Goal: Information Seeking & Learning: Learn about a topic

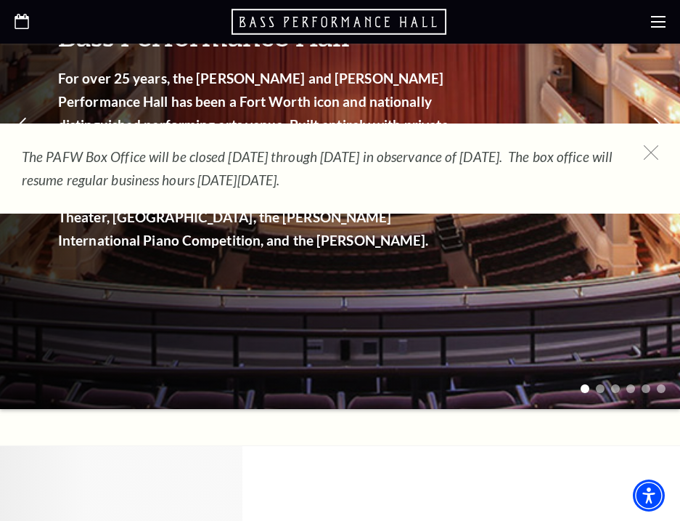
scroll to position [290, 0]
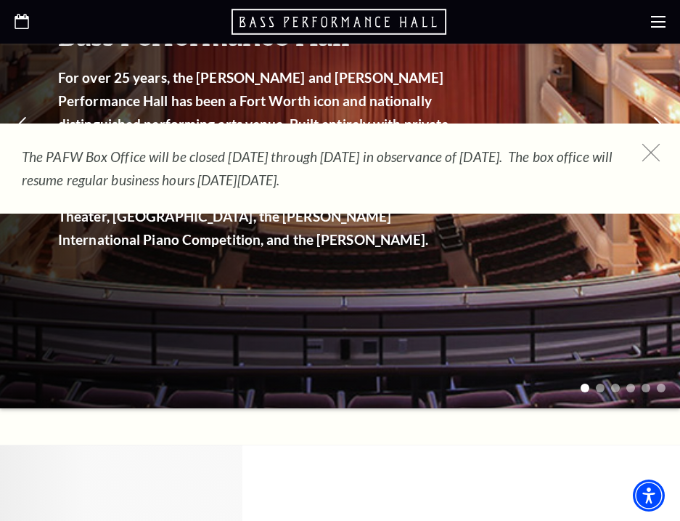
click at [657, 156] on icon at bounding box center [652, 153] width 18 height 18
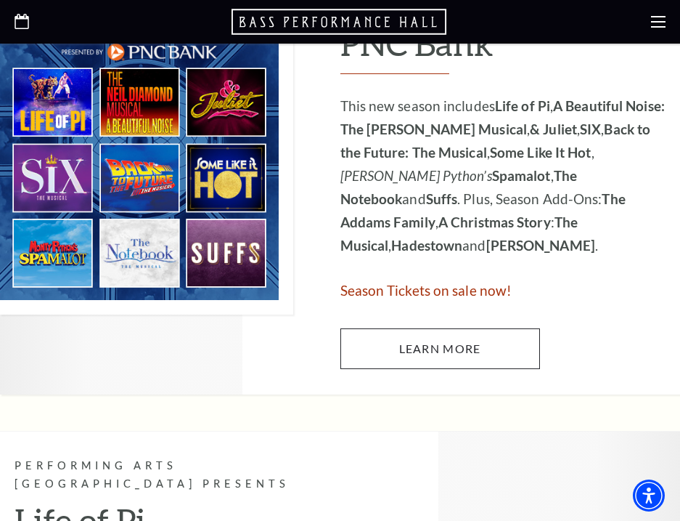
scroll to position [871, 0]
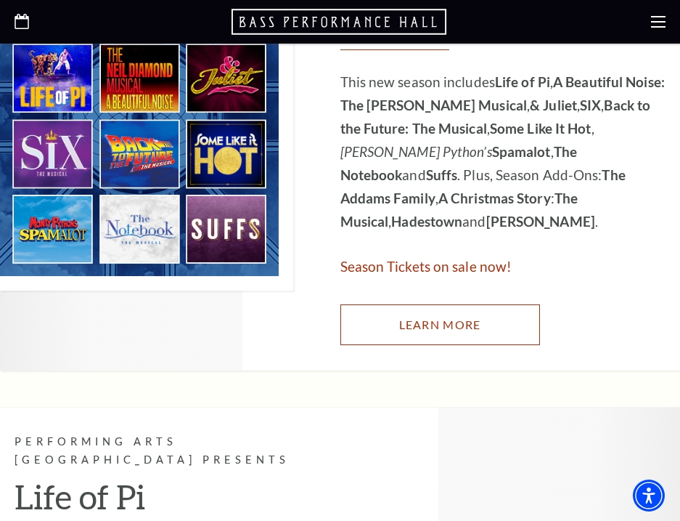
click at [455, 304] on link "Learn More" at bounding box center [441, 324] width 200 height 41
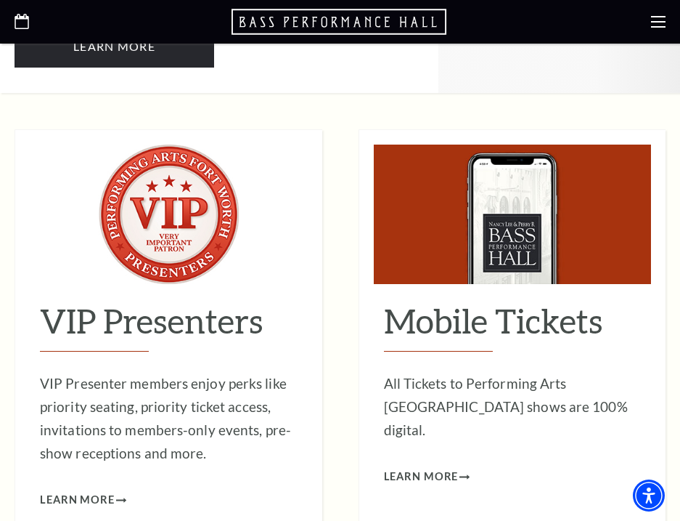
scroll to position [10458, 0]
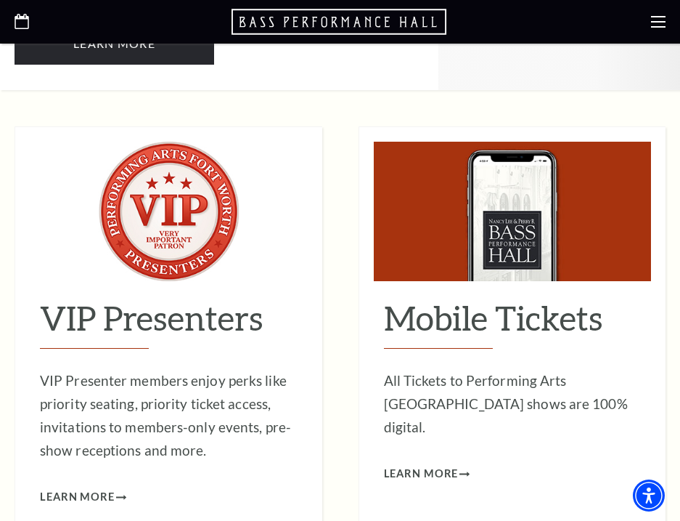
click at [664, 20] on icon at bounding box center [658, 22] width 15 height 15
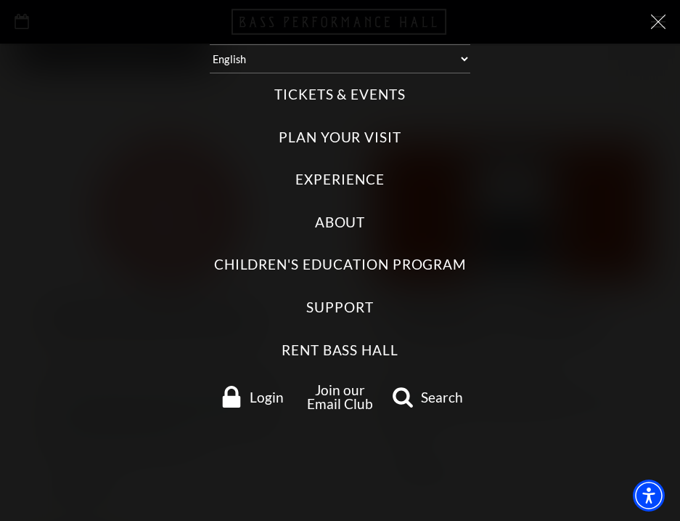
click at [320, 99] on label "Tickets & Events" at bounding box center [340, 95] width 131 height 20
click at [0, 0] on Events "Tickets & Events" at bounding box center [0, 0] width 0 height 0
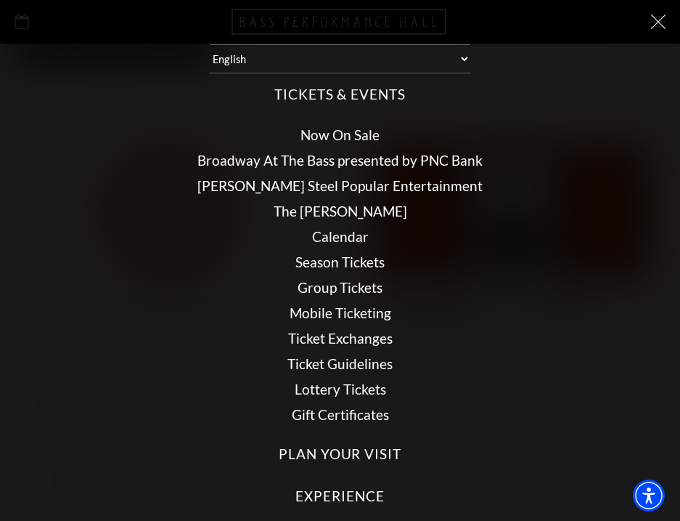
click at [263, 186] on link "[PERSON_NAME] Steel Popular Entertainment" at bounding box center [340, 185] width 285 height 17
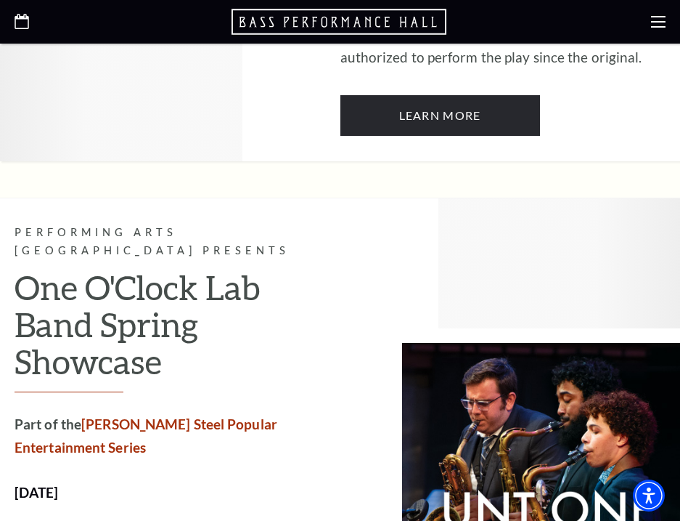
scroll to position [4285, 0]
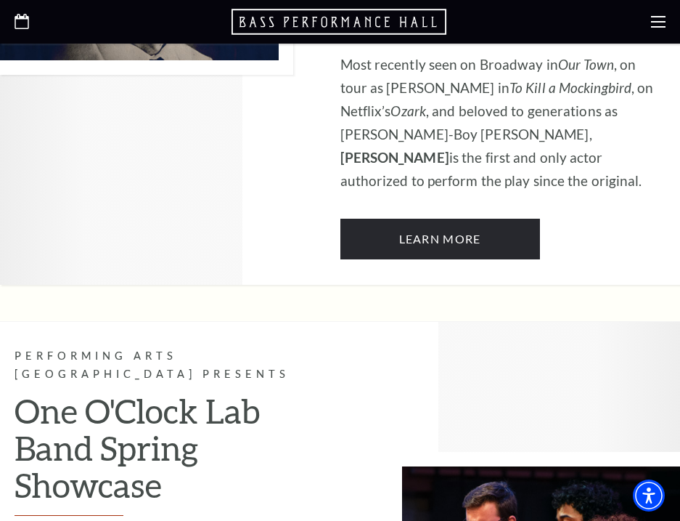
click at [658, 17] on use at bounding box center [658, 22] width 15 height 12
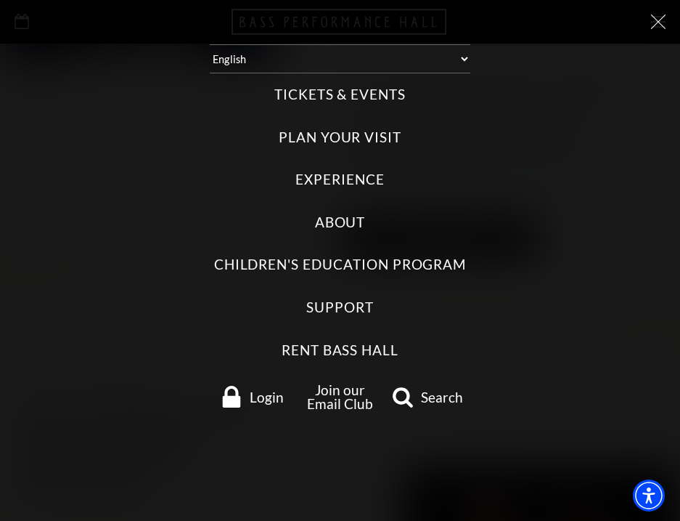
click at [351, 102] on label "Tickets & Events" at bounding box center [340, 95] width 131 height 20
click at [0, 0] on Events "Tickets & Events" at bounding box center [0, 0] width 0 height 0
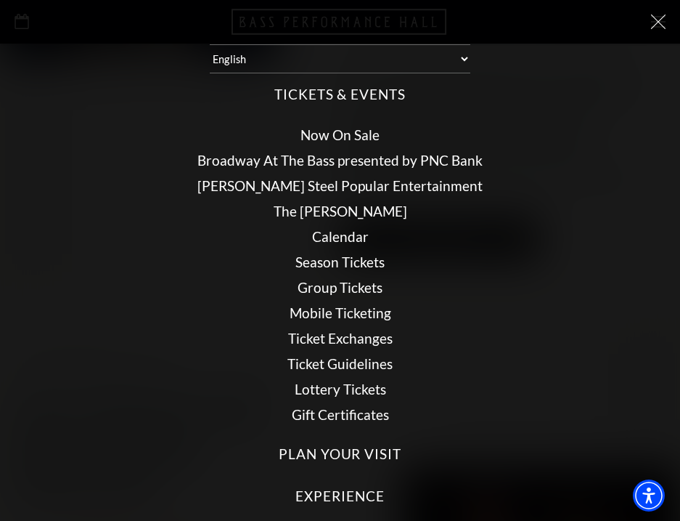
click at [312, 216] on link "The [PERSON_NAME]" at bounding box center [341, 211] width 134 height 17
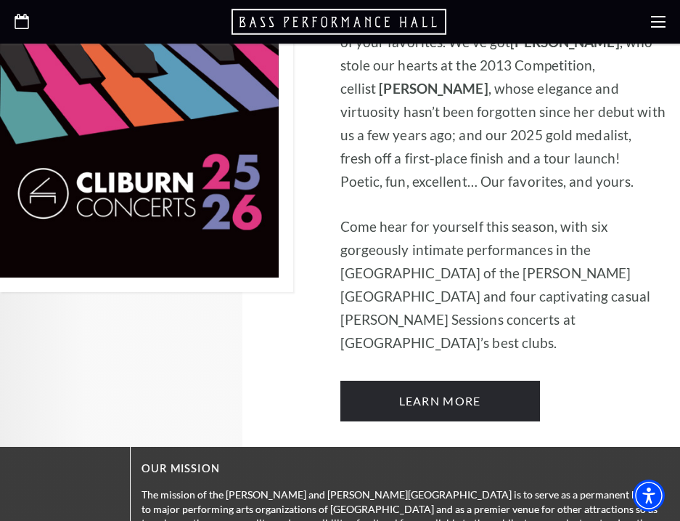
scroll to position [1089, 0]
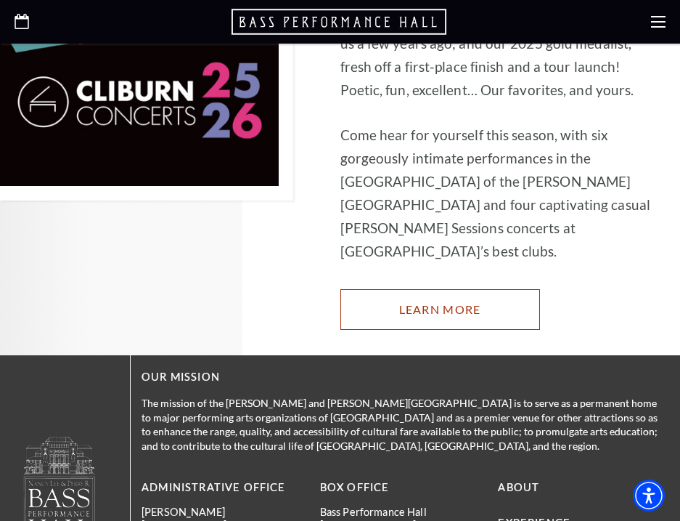
click at [434, 289] on link "Learn More" at bounding box center [441, 309] width 200 height 41
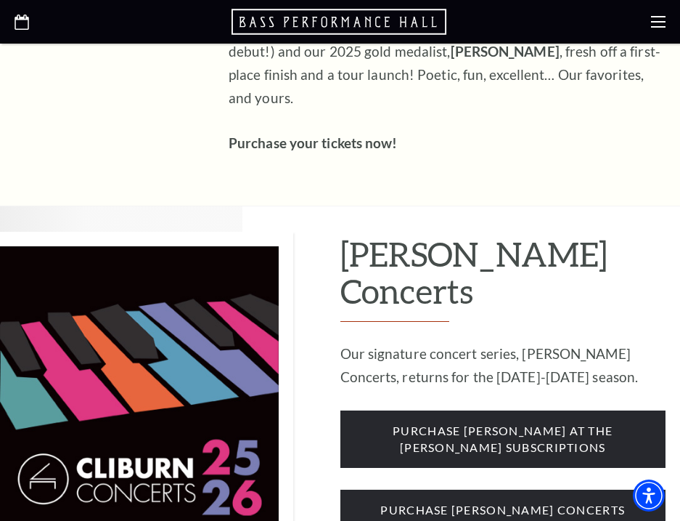
scroll to position [871, 0]
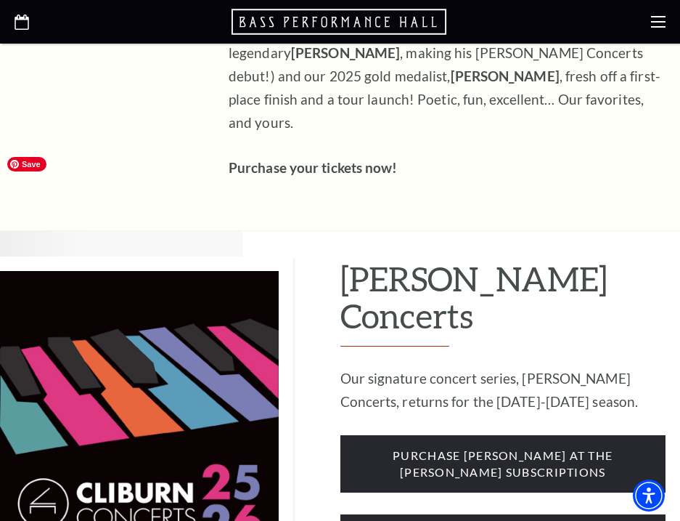
click at [172, 322] on img at bounding box center [146, 429] width 293 height 346
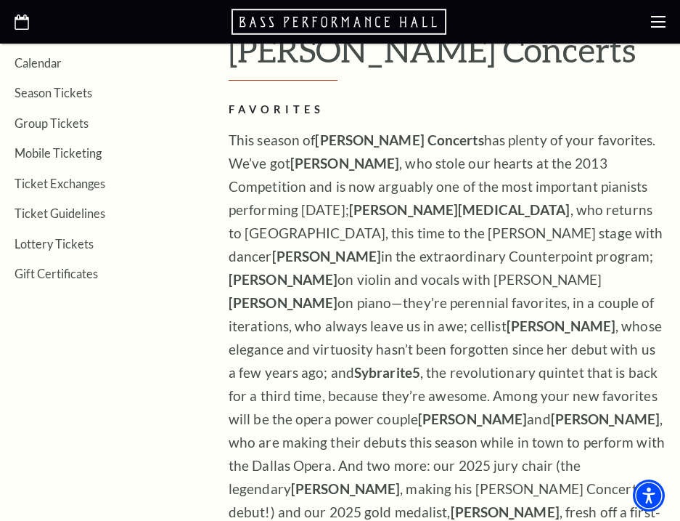
scroll to position [363, 0]
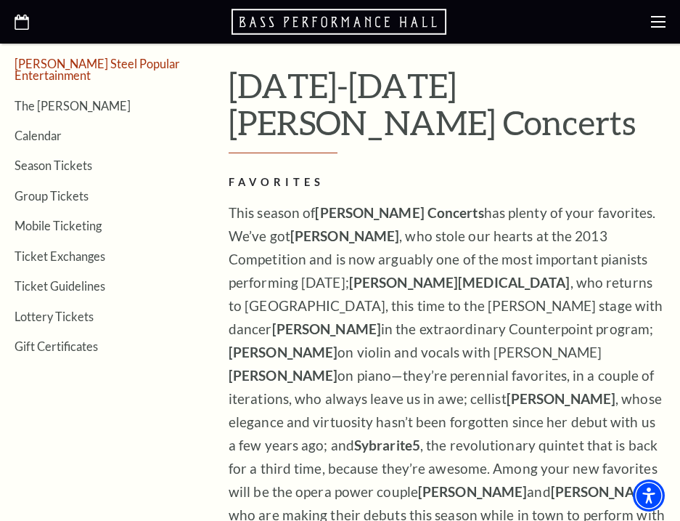
click at [113, 67] on link "[PERSON_NAME] Steel Popular Entertainment" at bounding box center [98, 69] width 166 height 25
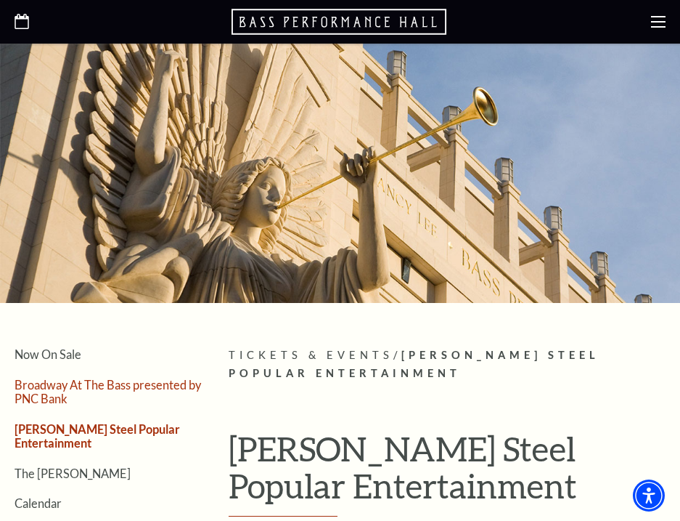
click at [49, 383] on link "Broadway At The Bass presented by PNC Bank" at bounding box center [108, 392] width 187 height 28
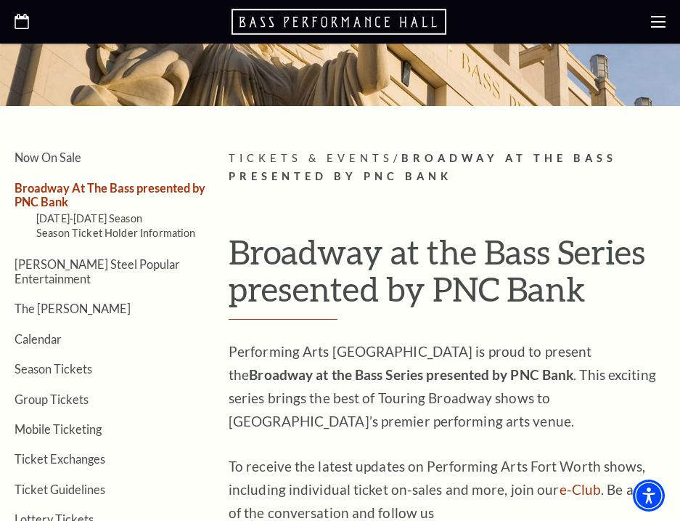
scroll to position [218, 0]
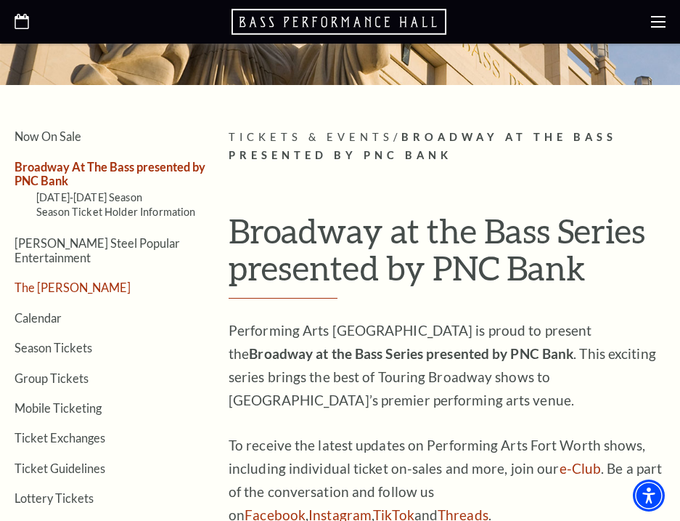
click at [57, 280] on link "The [PERSON_NAME]" at bounding box center [73, 287] width 116 height 14
